Goal: Task Accomplishment & Management: Complete application form

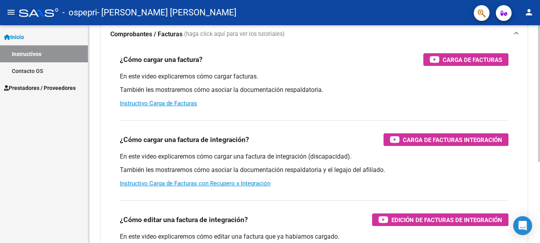
scroll to position [79, 0]
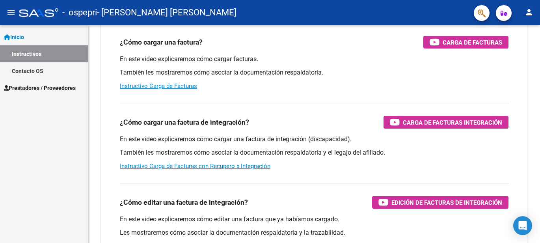
click at [37, 86] on span "Prestadores / Proveedores" at bounding box center [40, 88] width 72 height 9
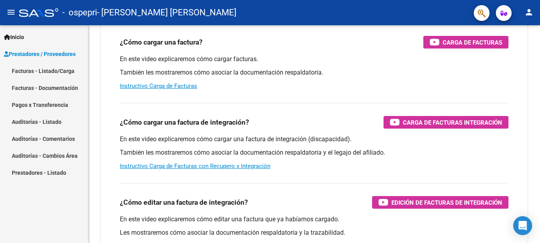
click at [49, 71] on link "Facturas - Listado/Carga" at bounding box center [44, 70] width 88 height 17
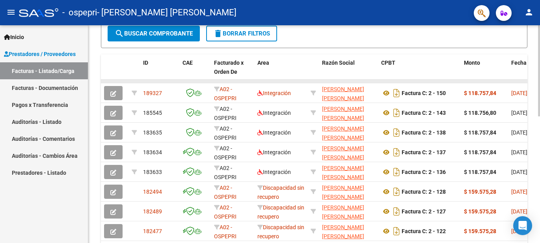
scroll to position [237, 0]
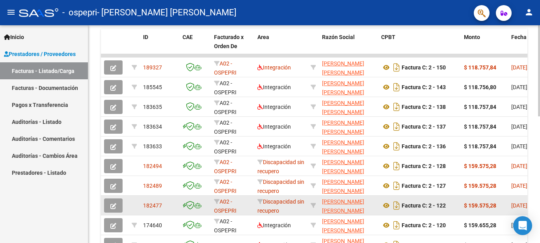
click at [111, 206] on icon "button" at bounding box center [113, 206] width 6 height 6
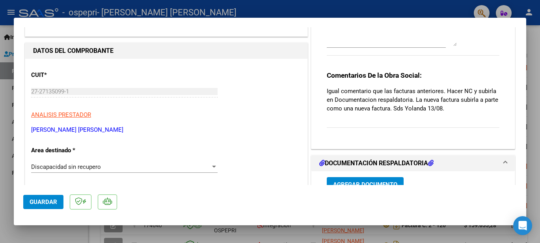
scroll to position [118, 0]
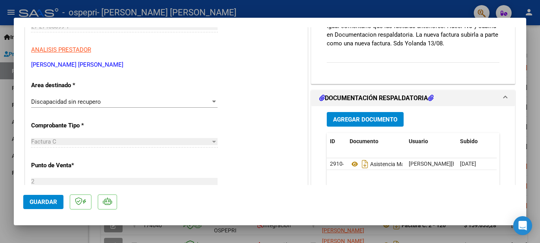
click at [352, 121] on span "Agregar Documento" at bounding box center [365, 119] width 64 height 7
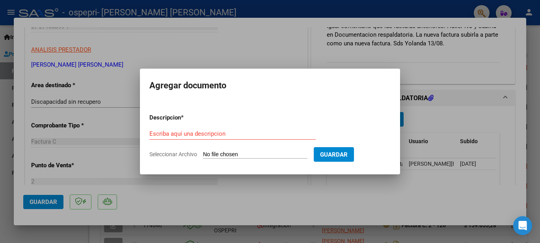
click at [215, 153] on input "Seleccionar Archivo" at bounding box center [255, 154] width 105 height 7
type input "C:\fakepath\27271350991_013_00002_00000039nota de credit.pdf"
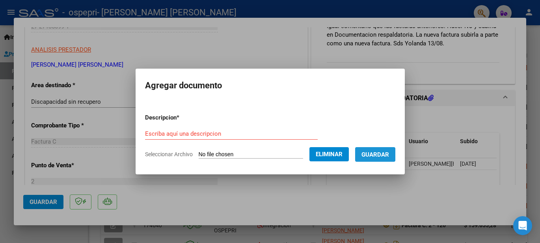
click at [379, 153] on span "Guardar" at bounding box center [376, 154] width 28 height 7
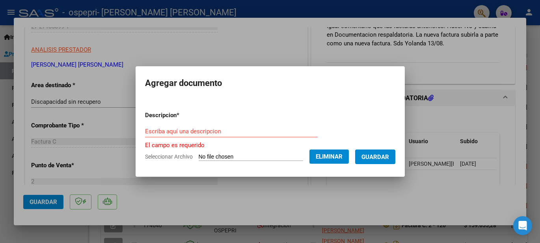
click at [375, 158] on span "Guardar" at bounding box center [376, 156] width 28 height 7
click at [384, 157] on span "Guardar" at bounding box center [376, 156] width 28 height 7
click at [148, 129] on input "Escriba aquí una descripcion" at bounding box center [231, 131] width 173 height 7
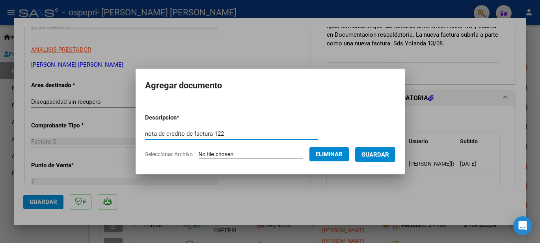
type input "nota de credito de factura 122"
click at [383, 158] on span "Guardar" at bounding box center [376, 154] width 28 height 7
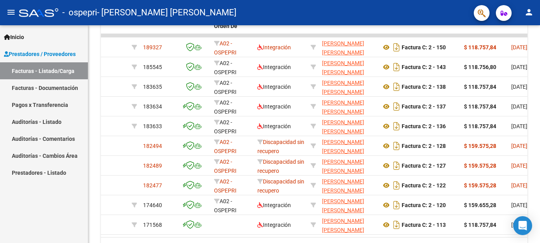
scroll to position [237, 0]
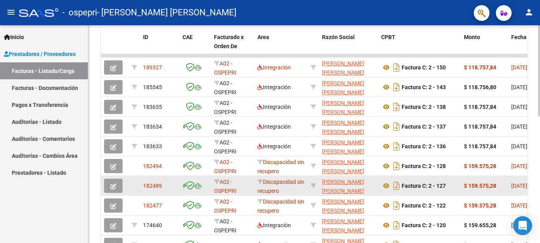
click at [115, 183] on icon "button" at bounding box center [113, 186] width 6 height 6
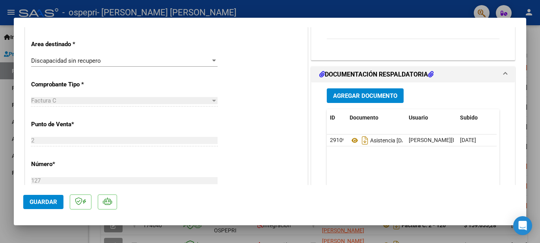
scroll to position [158, 0]
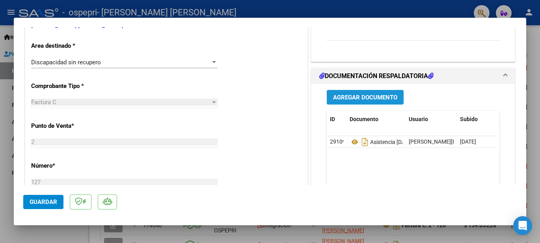
click at [363, 101] on span "Agregar Documento" at bounding box center [365, 97] width 64 height 7
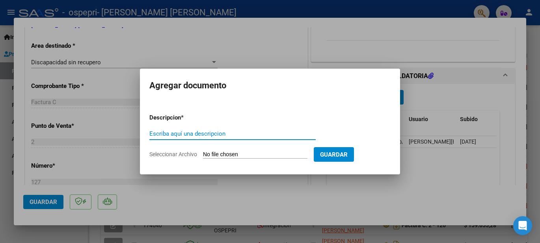
click at [158, 132] on input "Escriba aquí una descripcion" at bounding box center [232, 133] width 166 height 7
type input "Nota de credito de la 127"
click at [213, 154] on input "Seleccionar Archivo" at bounding box center [255, 154] width 105 height 7
type input "C:\fakepath\27271350991_013_00002_00000041nota de credit.pdf"
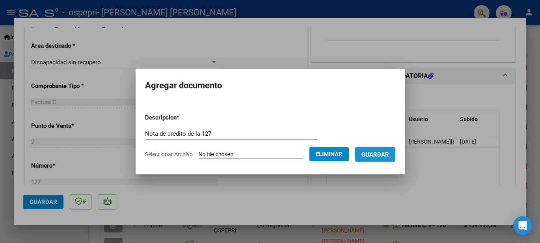
click at [381, 153] on span "Guardar" at bounding box center [376, 154] width 28 height 7
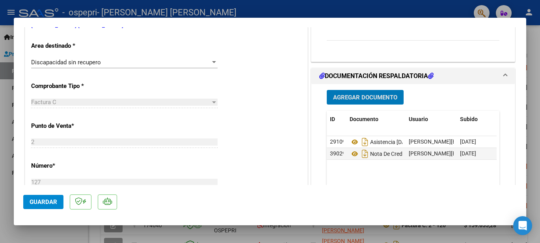
type input "$ 0,00"
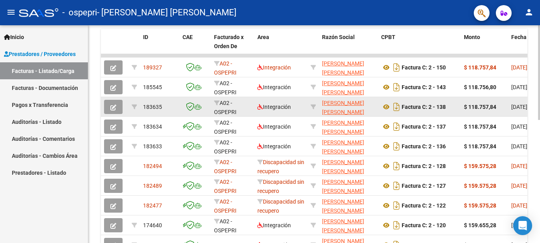
scroll to position [237, 0]
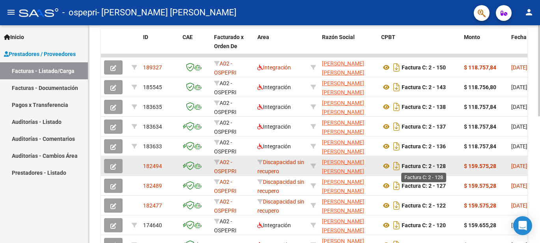
click at [442, 166] on strong "Factura C: 2 - 128" at bounding box center [424, 166] width 44 height 6
click at [112, 168] on icon "button" at bounding box center [113, 167] width 6 height 6
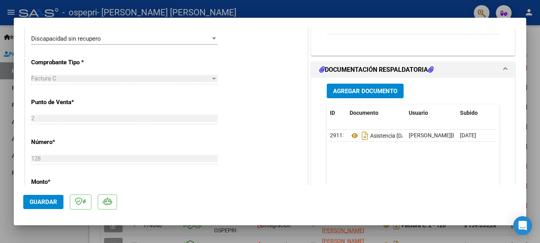
scroll to position [158, 0]
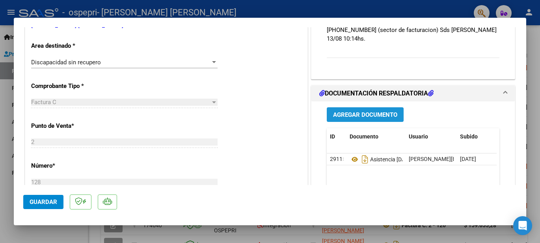
click at [355, 111] on span "Agregar Documento" at bounding box center [365, 114] width 64 height 7
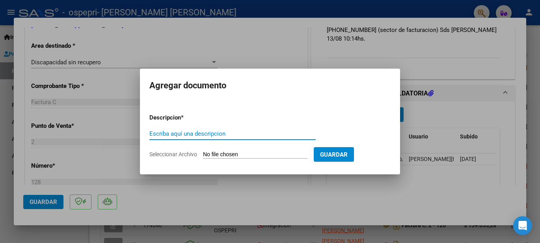
click at [155, 134] on input "Escriba aquí una descripcion" at bounding box center [232, 133] width 166 height 7
type input "nota de credito factura 128"
click at [218, 152] on input "Seleccionar Archivo" at bounding box center [255, 154] width 105 height 7
type input "C:\fakepath\27271350991_013_00002_00000042 nota de credito.pdf"
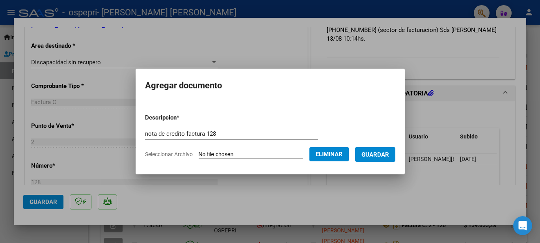
click at [380, 154] on span "Guardar" at bounding box center [376, 154] width 28 height 7
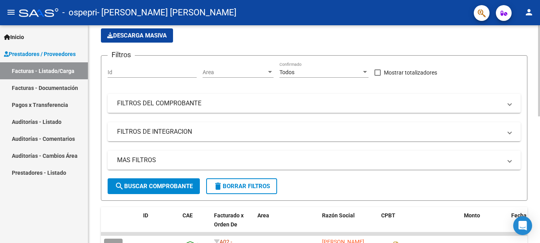
scroll to position [39, 0]
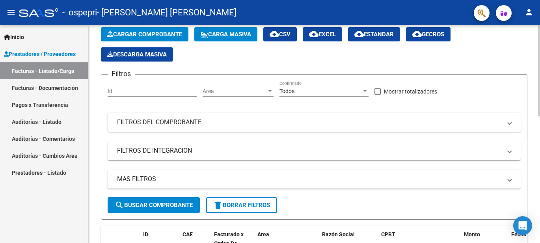
click at [365, 92] on div at bounding box center [365, 91] width 4 height 2
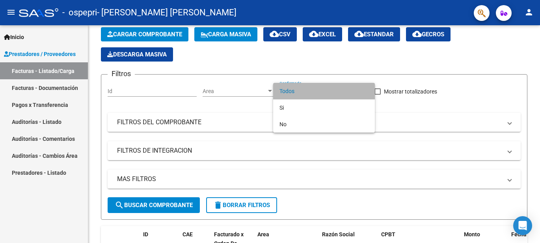
click at [297, 89] on span "Todos" at bounding box center [324, 91] width 89 height 17
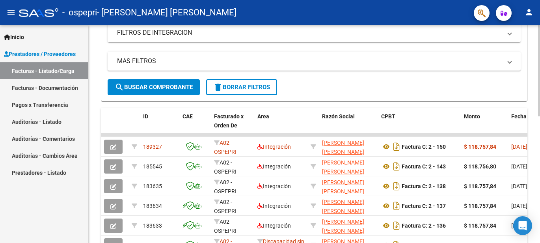
scroll to position [158, 0]
click at [126, 90] on span "search Buscar Comprobante" at bounding box center [154, 86] width 78 height 7
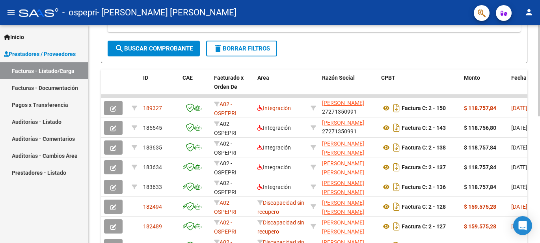
scroll to position [197, 0]
